Goal: Find contact information: Find contact information

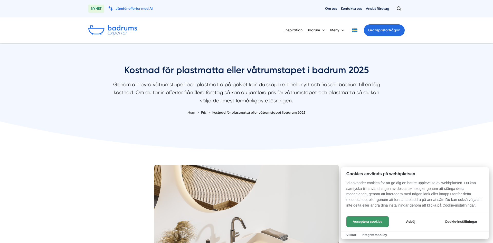
click at [380, 223] on button "Acceptera cookies" at bounding box center [367, 221] width 42 height 11
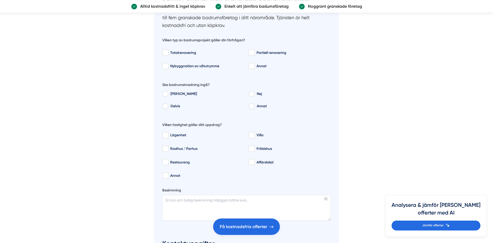
scroll to position [837, 0]
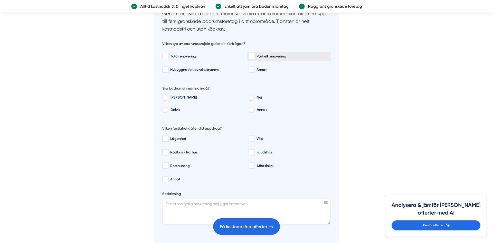
click at [253, 55] on input "Partiell renovering" at bounding box center [251, 56] width 6 height 5
checkbox input "true"
click at [251, 98] on input "Nej" at bounding box center [251, 98] width 6 height 5
radio input "true"
click at [167, 153] on input "Radhus / Parhus" at bounding box center [165, 152] width 6 height 5
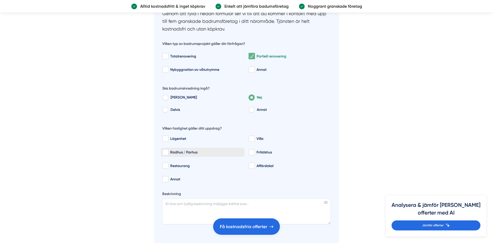
checkbox input "true"
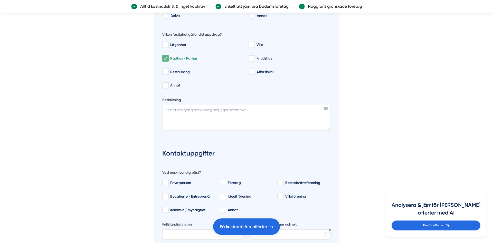
scroll to position [968, 0]
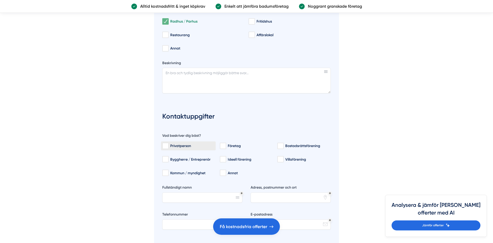
click at [166, 144] on input "Privatperson" at bounding box center [165, 145] width 6 height 5
checkbox input "true"
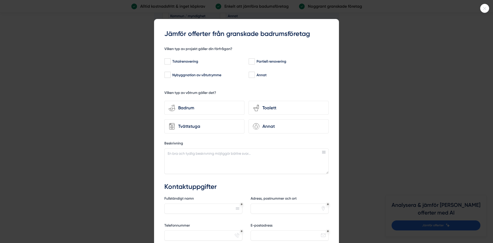
scroll to position [1136, 0]
click at [485, 8] on icon at bounding box center [484, 8] width 8 height 3
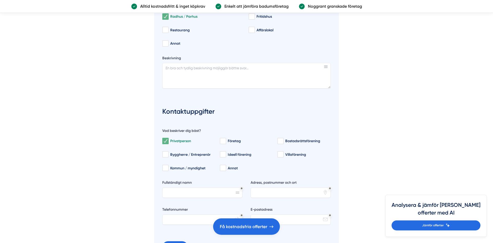
scroll to position [953, 0]
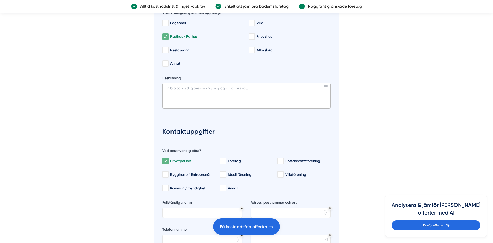
click at [185, 89] on textarea "Beskrivning" at bounding box center [246, 96] width 168 height 26
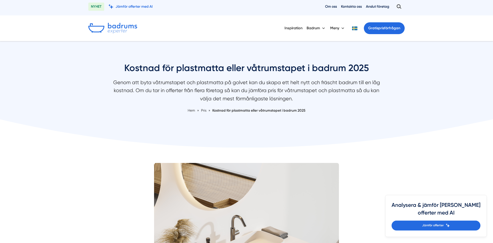
scroll to position [0, 0]
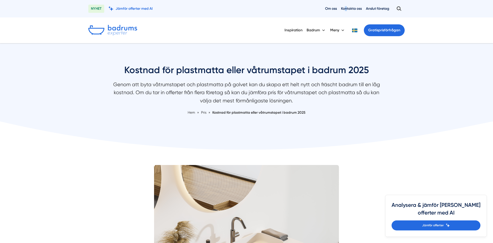
click at [345, 6] on div "Om oss Kontakta oss Anslut företag" at bounding box center [365, 8] width 80 height 9
click at [348, 8] on link "Kontakta oss" at bounding box center [351, 8] width 21 height 5
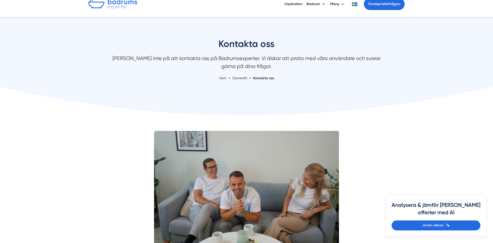
scroll to position [26, 0]
click at [272, 78] on span "Kontakta oss" at bounding box center [263, 78] width 21 height 4
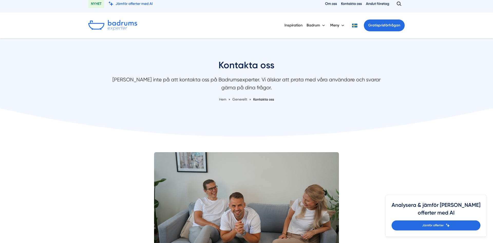
scroll to position [1, 0]
